Goal: Task Accomplishment & Management: Manage account settings

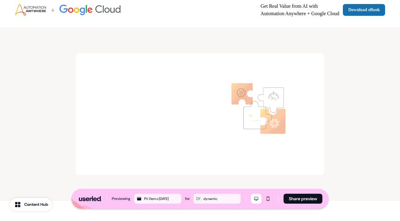
scroll to position [368, 0]
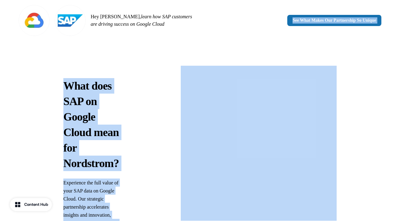
drag, startPoint x: 178, startPoint y: 33, endPoint x: 172, endPoint y: 78, distance: 46.0
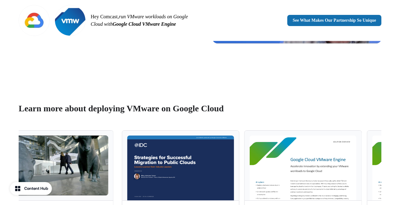
scroll to position [407, 0]
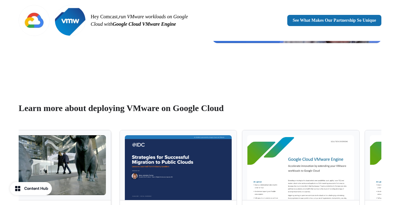
click at [95, 153] on img at bounding box center [52, 165] width 107 height 60
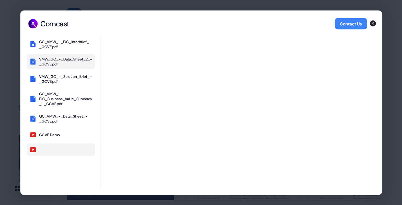
click at [77, 60] on div "VMW_GC_-_Data_Sheet_2_-_GCVE.pdf" at bounding box center [65, 61] width 53 height 10
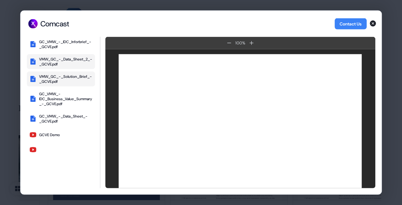
click at [79, 84] on div "VMW_GC_-_Solution_Brief_-_GCVE.pdf" at bounding box center [65, 79] width 53 height 10
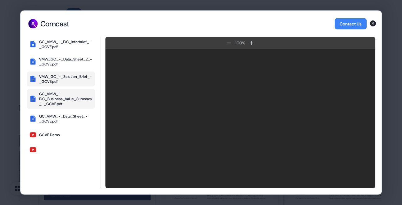
click at [81, 101] on div "GC_VMW_-IDC_Business_Value_Summary_-_GCVE.pdf" at bounding box center [65, 98] width 53 height 15
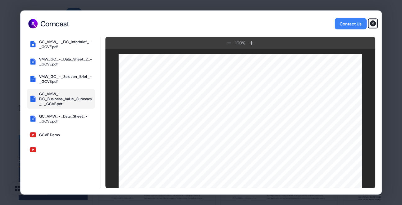
click at [371, 22] on icon "button" at bounding box center [373, 23] width 6 height 6
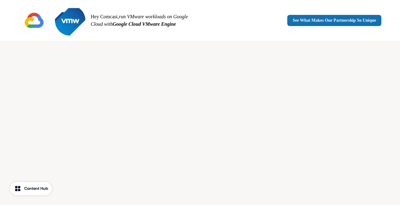
scroll to position [794, 0]
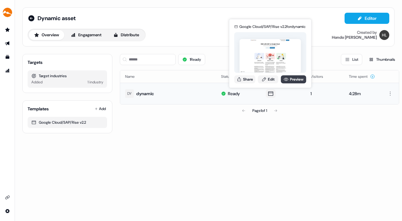
click at [292, 78] on link "Preview" at bounding box center [293, 79] width 25 height 8
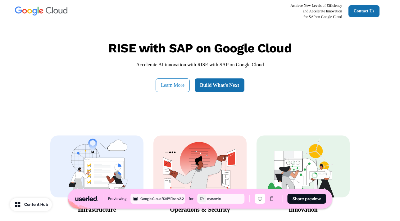
click at [171, 84] on button "Learn More" at bounding box center [172, 85] width 34 height 14
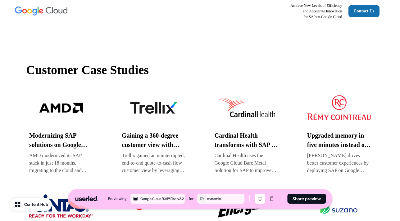
scroll to position [564, 0]
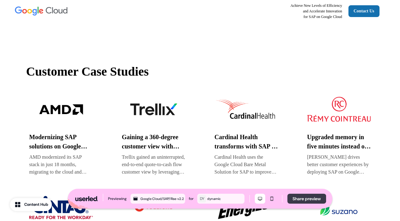
click at [310, 197] on button "Share preview" at bounding box center [306, 199] width 39 height 10
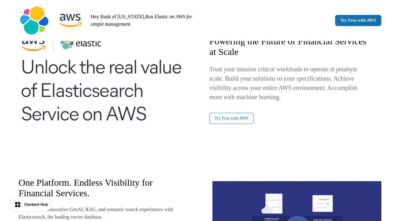
scroll to position [225, 0]
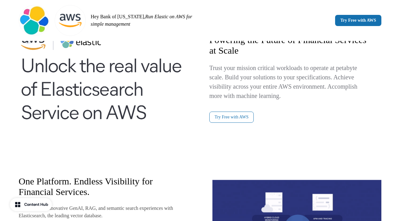
click at [187, 130] on img at bounding box center [105, 79] width 172 height 124
drag, startPoint x: 187, startPoint y: 130, endPoint x: 198, endPoint y: 122, distance: 13.7
click at [198, 122] on div "Powering the Future of Financial Services at Scale Trust your mission critical …" at bounding box center [200, 79] width 362 height 124
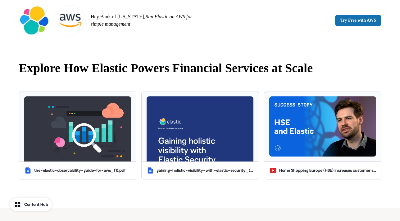
scroll to position [511, 0]
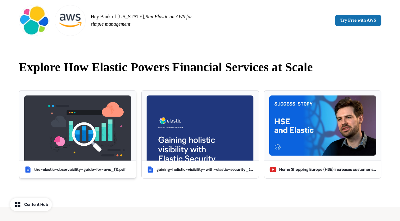
click at [113, 127] on img at bounding box center [77, 128] width 107 height 65
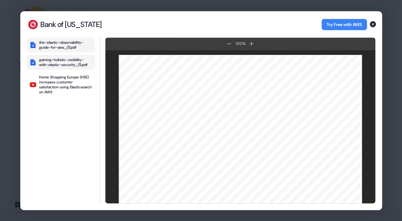
click at [67, 60] on div "gaining-holistic-visibility-with-elastic-security_(1).pdf" at bounding box center [65, 62] width 53 height 10
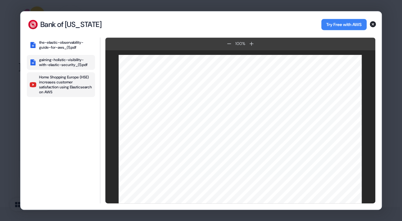
click at [62, 86] on div "Home Shopping Europe (HSE) increases customer satisfaction using Elasticsearch …" at bounding box center [65, 85] width 53 height 20
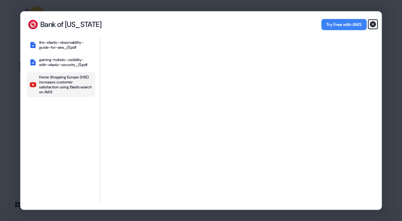
click at [373, 23] on icon "button" at bounding box center [372, 23] width 7 height 7
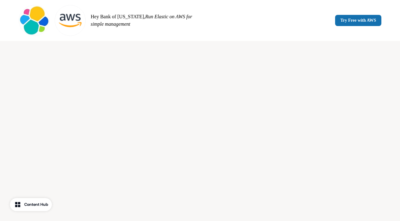
scroll to position [786, 0]
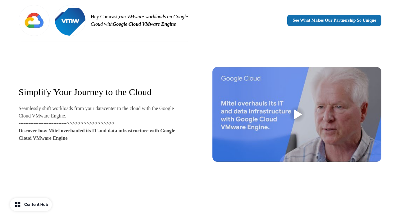
scroll to position [290, 0]
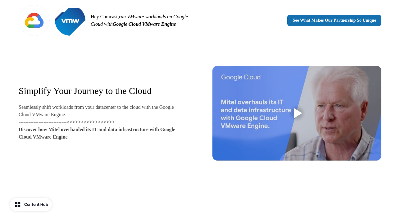
click at [17, 55] on div "Key features of GCVE Fast networking and high availability Scale datastore capa…" at bounding box center [200, 52] width 400 height 276
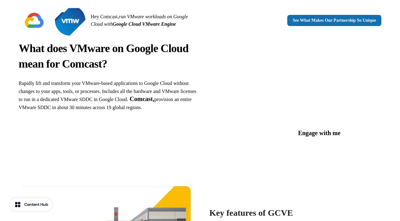
scroll to position [0, 0]
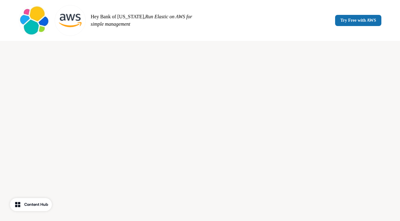
scroll to position [829, 0]
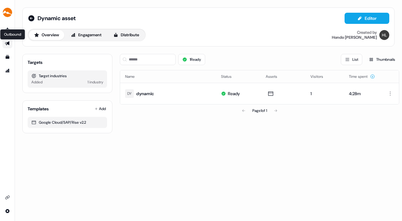
click at [7, 42] on icon "Go to outbound experience" at bounding box center [7, 43] width 5 height 5
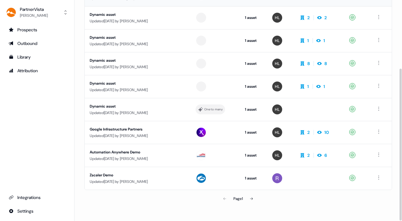
scroll to position [99, 0]
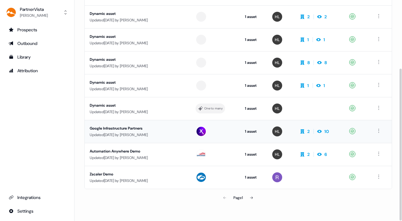
click at [130, 127] on div "Google Infrastructure Partners" at bounding box center [138, 128] width 96 height 6
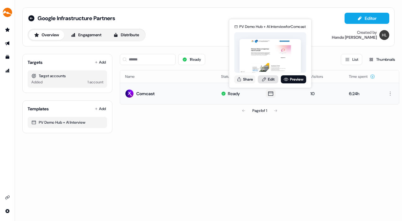
click at [270, 77] on link "Edit" at bounding box center [268, 79] width 20 height 8
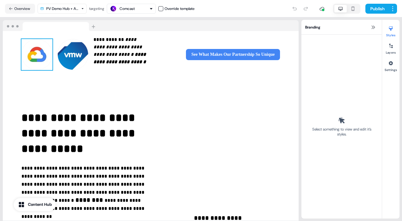
click at [39, 49] on img at bounding box center [36, 54] width 31 height 31
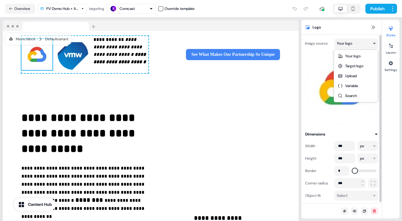
click at [374, 44] on html "**********" at bounding box center [201, 110] width 402 height 221
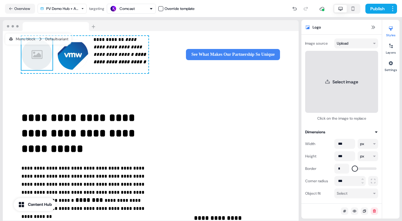
click at [337, 79] on button "Select image" at bounding box center [341, 82] width 73 height 62
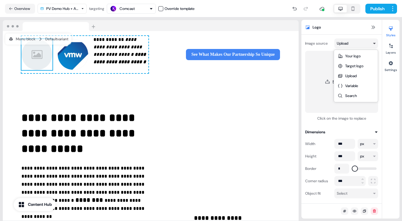
click at [374, 41] on html "**********" at bounding box center [201, 110] width 402 height 221
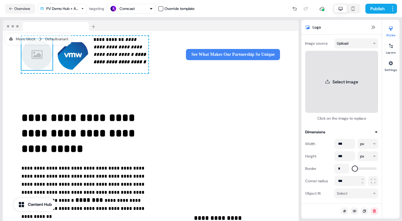
click at [342, 76] on button "Select image" at bounding box center [341, 82] width 73 height 62
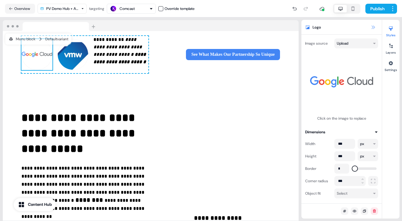
click at [373, 25] on icon at bounding box center [372, 27] width 5 height 5
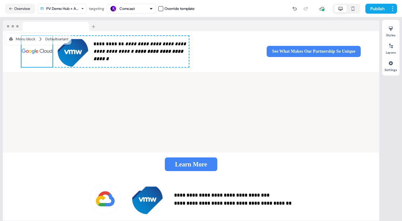
scroll to position [966, 0]
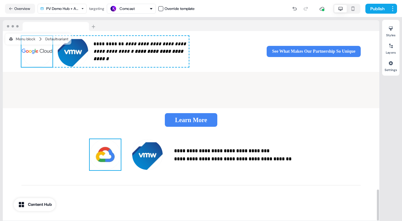
click at [108, 155] on img at bounding box center [105, 154] width 31 height 31
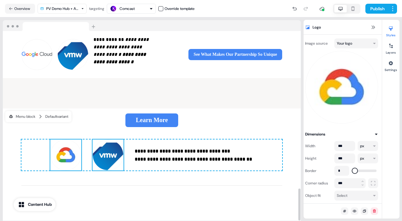
scroll to position [933, 0]
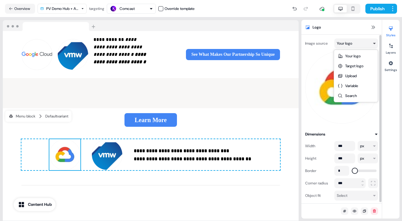
click at [374, 42] on html "**********" at bounding box center [201, 110] width 402 height 221
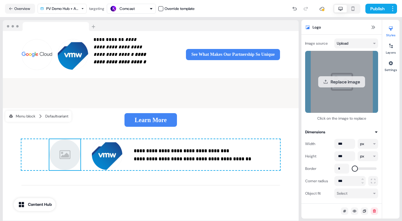
click at [339, 81] on button "Replace image" at bounding box center [341, 81] width 47 height 11
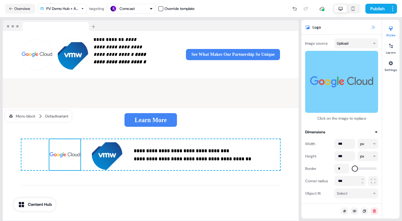
click at [375, 26] on icon at bounding box center [372, 27] width 5 height 5
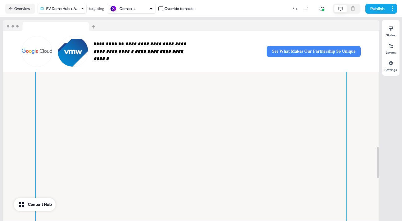
scroll to position [706, 0]
click at [298, 116] on div at bounding box center [191, 188] width 310 height 310
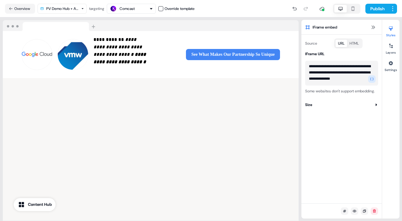
scroll to position [5, 0]
drag, startPoint x: 307, startPoint y: 66, endPoint x: 343, endPoint y: 85, distance: 40.5
click at [343, 85] on textarea "**********" at bounding box center [341, 73] width 73 height 25
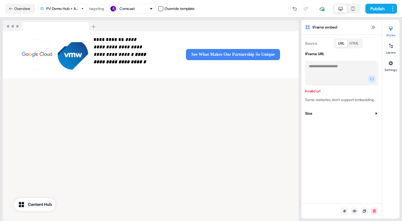
scroll to position [0, 0]
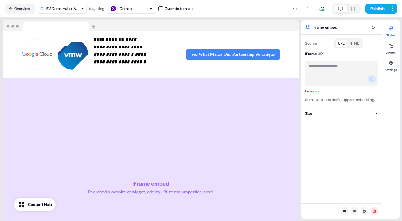
paste textarea "**********"
type textarea "**********"
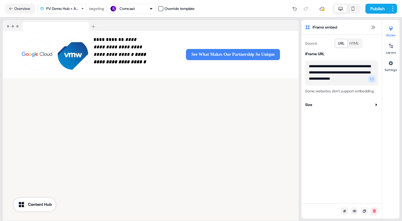
scroll to position [2, 0]
click at [373, 24] on button at bounding box center [372, 27] width 7 height 7
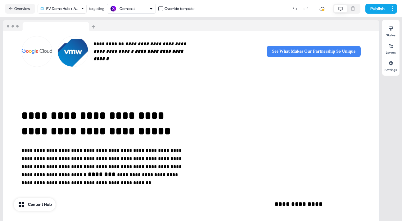
scroll to position [0, 0]
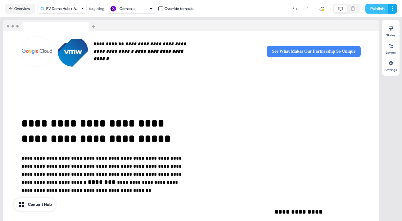
click at [372, 5] on button "Publish" at bounding box center [376, 9] width 23 height 10
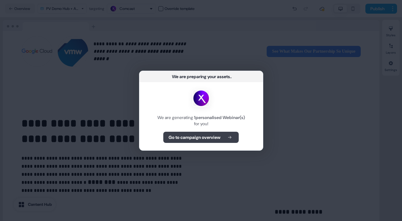
click at [200, 135] on b "Go to campaign overview" at bounding box center [194, 137] width 52 height 6
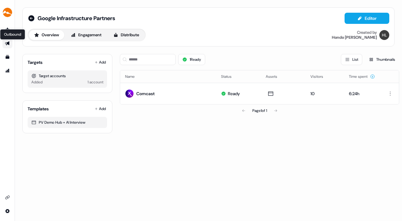
click at [6, 42] on icon "Go to outbound experience" at bounding box center [7, 43] width 5 height 5
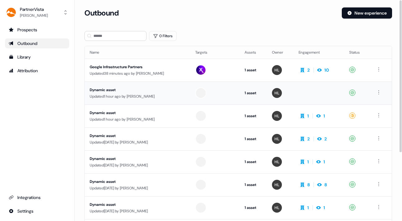
click at [160, 91] on div "Dynamic asset" at bounding box center [138, 90] width 96 height 6
click at [164, 114] on div "Dynamic asset" at bounding box center [138, 113] width 96 height 6
click at [200, 92] on div at bounding box center [200, 92] width 11 height 11
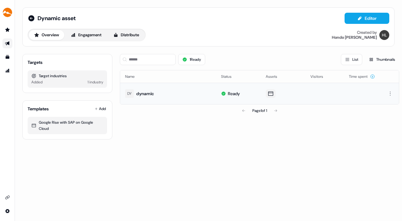
click at [270, 92] on icon at bounding box center [270, 94] width 7 height 6
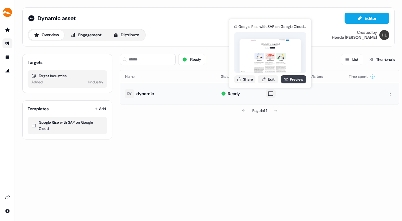
click at [291, 76] on link "Preview" at bounding box center [293, 79] width 25 height 8
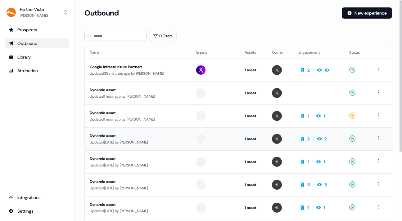
click at [166, 137] on div "Dynamic asset" at bounding box center [138, 136] width 96 height 6
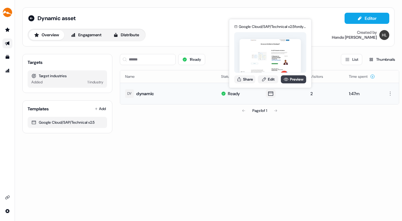
click at [291, 78] on link "Preview" at bounding box center [293, 79] width 25 height 8
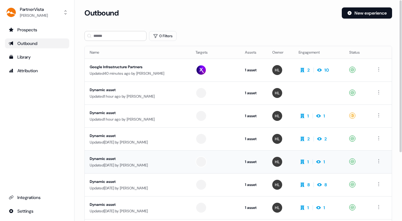
click at [163, 159] on div "Dynamic asset" at bounding box center [138, 159] width 96 height 6
click at [169, 115] on div "Dynamic asset" at bounding box center [138, 113] width 96 height 6
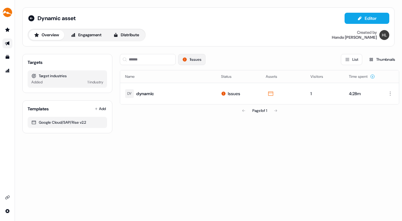
click at [195, 54] on button "1 issues" at bounding box center [191, 59] width 27 height 11
click at [194, 59] on button "1 issues" at bounding box center [191, 59] width 27 height 11
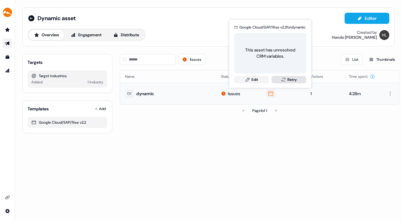
click at [292, 78] on button "Retry" at bounding box center [288, 79] width 35 height 7
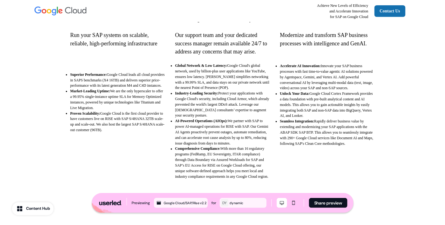
scroll to position [215, 0]
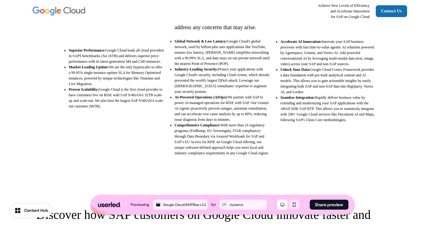
click at [294, 203] on icon "Mobile mode" at bounding box center [293, 204] width 7 height 5
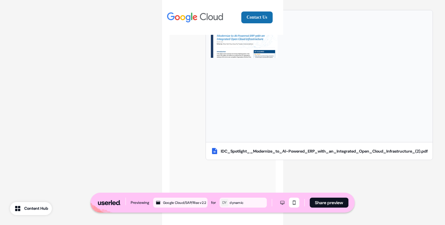
scroll to position [3043, 0]
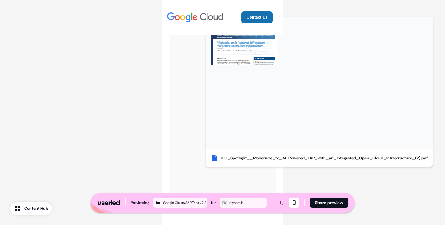
click at [241, 65] on img at bounding box center [244, 43] width 67 height 42
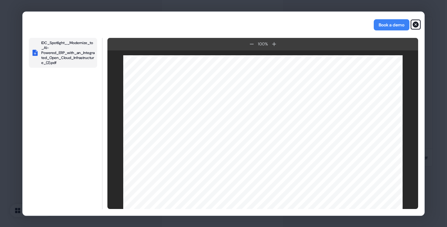
click at [417, 23] on icon "button" at bounding box center [415, 24] width 6 height 6
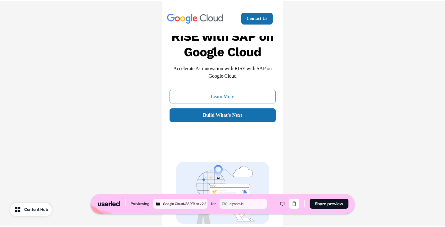
scroll to position [0, 0]
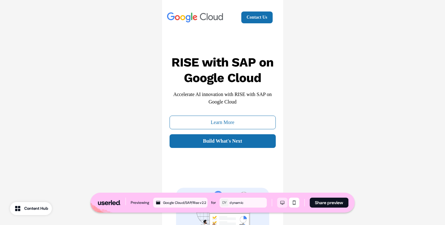
click at [283, 201] on icon "Desktop mode" at bounding box center [281, 202] width 7 height 5
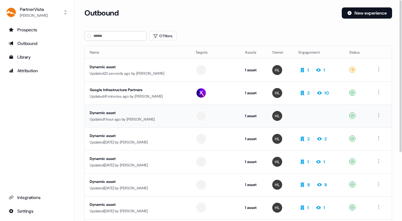
click at [158, 114] on div "Dynamic asset" at bounding box center [138, 113] width 96 height 6
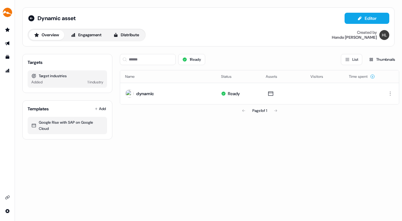
click at [158, 114] on div "Page 1 of 1" at bounding box center [259, 111] width 279 height 12
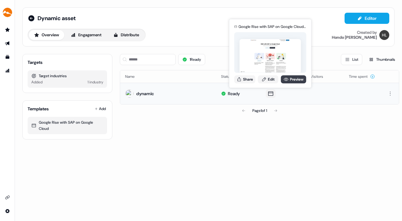
click at [289, 77] on link "Preview" at bounding box center [293, 79] width 25 height 8
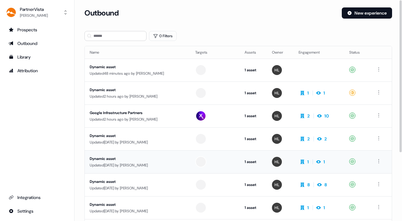
click at [169, 162] on div "Dynamic asset Updated [DATE] by [PERSON_NAME]" at bounding box center [138, 162] width 96 height 13
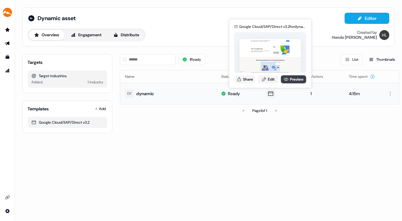
click at [296, 79] on link "Preview" at bounding box center [293, 79] width 25 height 8
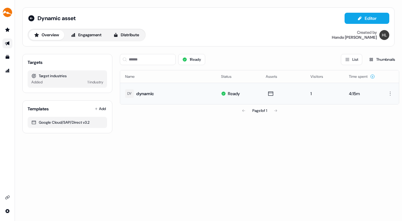
click at [6, 42] on icon "Go to outbound experience" at bounding box center [7, 43] width 5 height 5
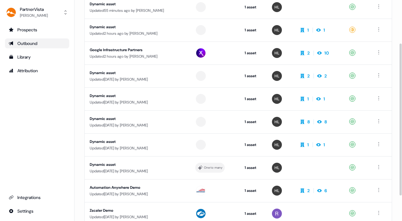
scroll to position [64, 0]
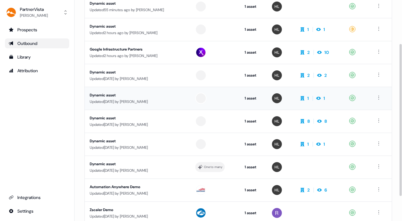
click at [157, 96] on div "Dynamic asset" at bounding box center [138, 95] width 96 height 6
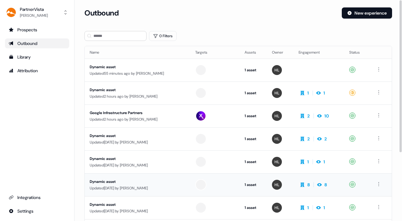
click at [147, 180] on div "Dynamic asset" at bounding box center [138, 182] width 96 height 6
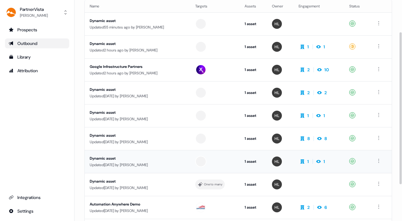
scroll to position [47, 0]
click at [155, 162] on div "Updated [DATE] by [PERSON_NAME]" at bounding box center [138, 165] width 96 height 6
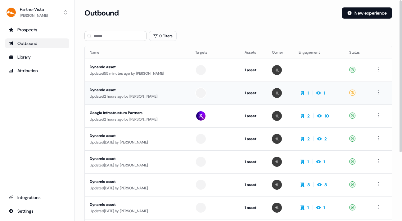
click at [163, 88] on div "Dynamic asset" at bounding box center [138, 90] width 96 height 6
click at [159, 73] on div "Updated 55 minutes ago by Hondo Lewis" at bounding box center [138, 73] width 96 height 6
click at [172, 139] on div "Dynamic asset Updated 2 days ago by Hondo Lewis" at bounding box center [138, 139] width 96 height 13
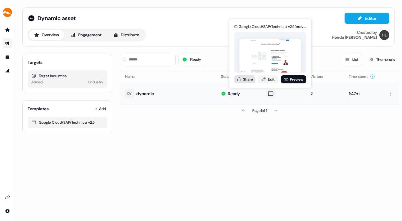
click at [242, 78] on button "Share" at bounding box center [244, 79] width 21 height 8
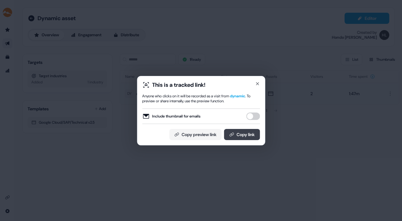
click at [242, 134] on button "Copy link" at bounding box center [242, 134] width 36 height 11
click at [257, 83] on icon "button" at bounding box center [257, 83] width 5 height 5
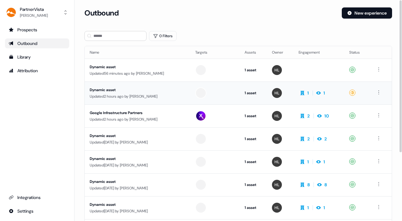
click at [150, 93] on div "Updated 2 hours ago by Hondo Lewis" at bounding box center [138, 96] width 96 height 6
click at [171, 137] on div "Dynamic asset" at bounding box center [138, 136] width 96 height 6
click at [133, 70] on div "Dynamic asset Updated 56 minutes ago by Hondo Lewis" at bounding box center [138, 70] width 96 height 13
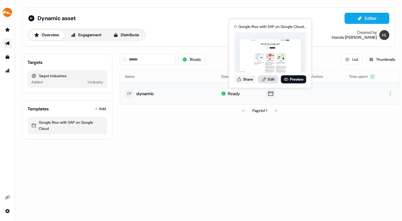
click at [270, 78] on link "Edit" at bounding box center [268, 79] width 20 height 8
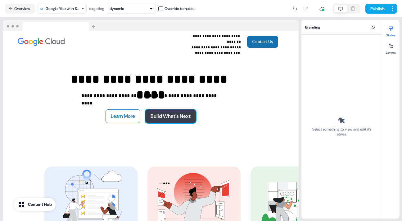
click at [185, 115] on button "Build What's Next" at bounding box center [170, 117] width 51 height 14
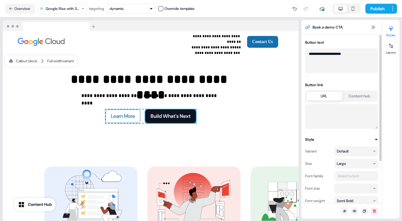
click at [315, 110] on textarea at bounding box center [341, 116] width 73 height 25
paste textarea "**********"
type textarea "**********"
click at [373, 26] on icon at bounding box center [372, 27] width 5 height 5
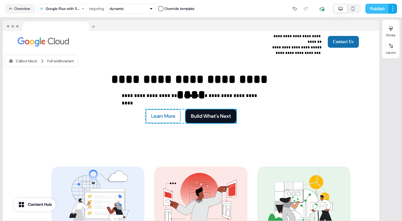
click at [373, 5] on button "Publish" at bounding box center [376, 9] width 23 height 10
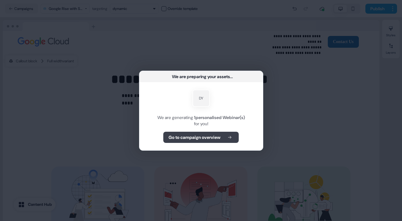
click at [212, 135] on b "Go to campaign overview" at bounding box center [194, 137] width 52 height 6
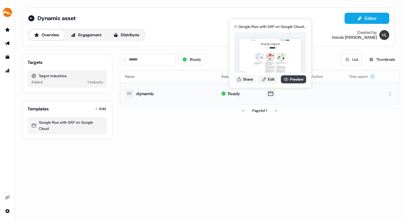
click at [292, 77] on link "Preview" at bounding box center [293, 79] width 25 height 8
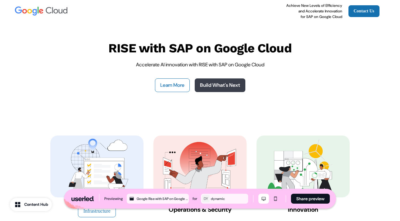
click at [229, 82] on link "Build What's Next" at bounding box center [219, 85] width 51 height 14
click at [220, 83] on link "Build What's Next" at bounding box center [219, 85] width 51 height 14
click at [210, 83] on link "Build What's Next" at bounding box center [219, 85] width 51 height 14
